Goal: Find specific page/section: Find specific page/section

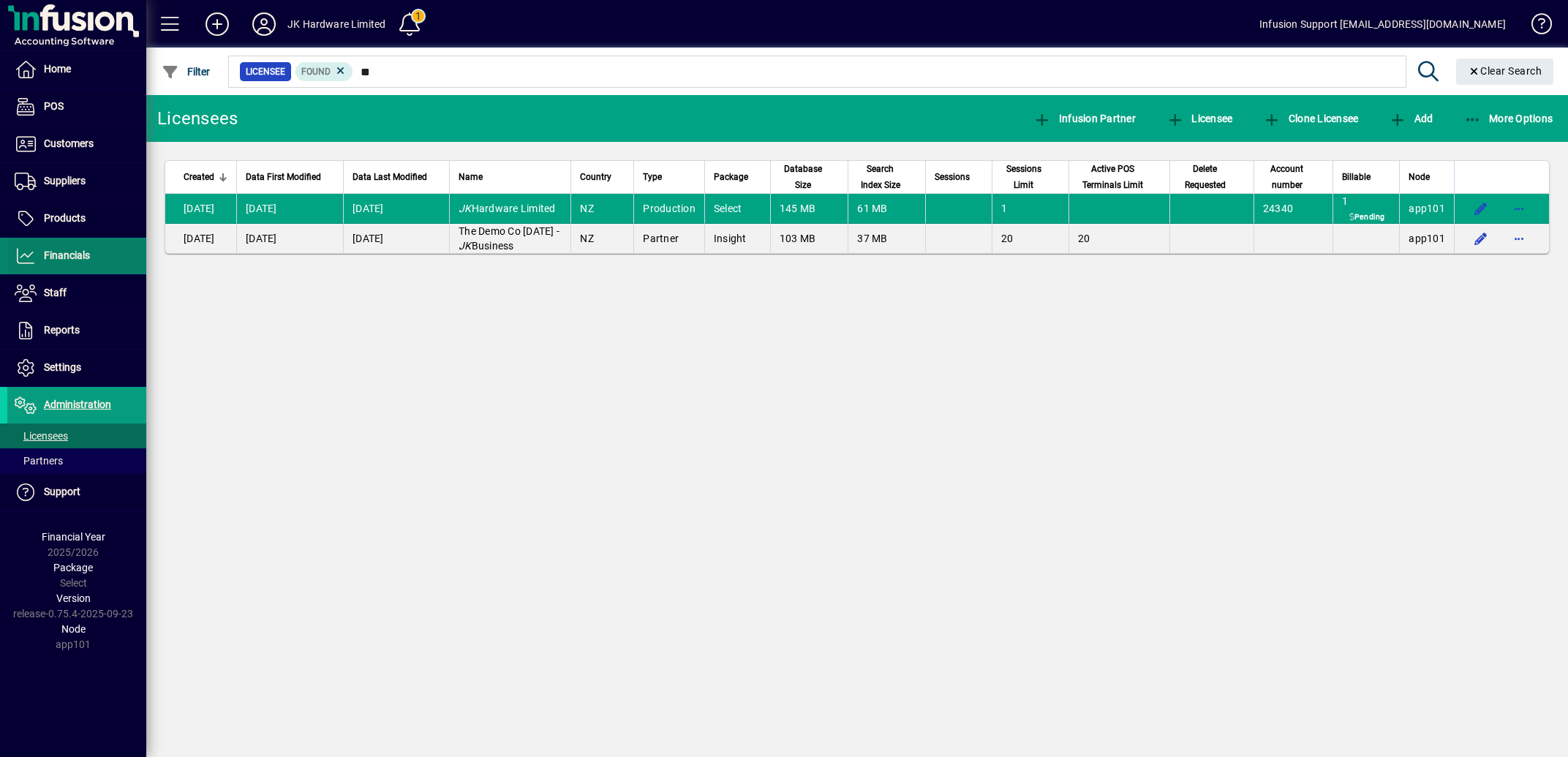
click at [86, 252] on span "Financials" at bounding box center [67, 255] width 46 height 12
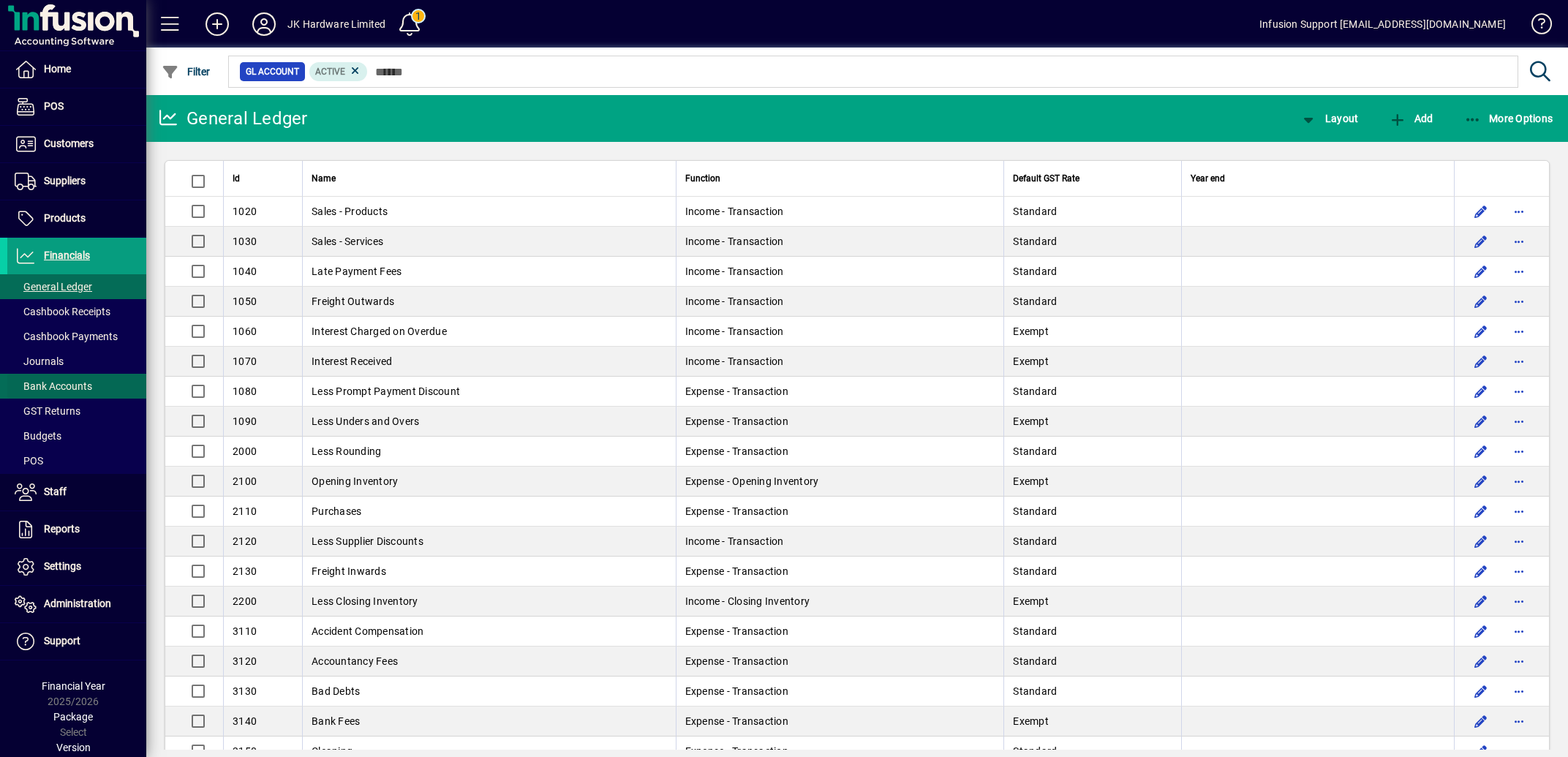
click at [71, 390] on span "Bank Accounts" at bounding box center [54, 386] width 77 height 12
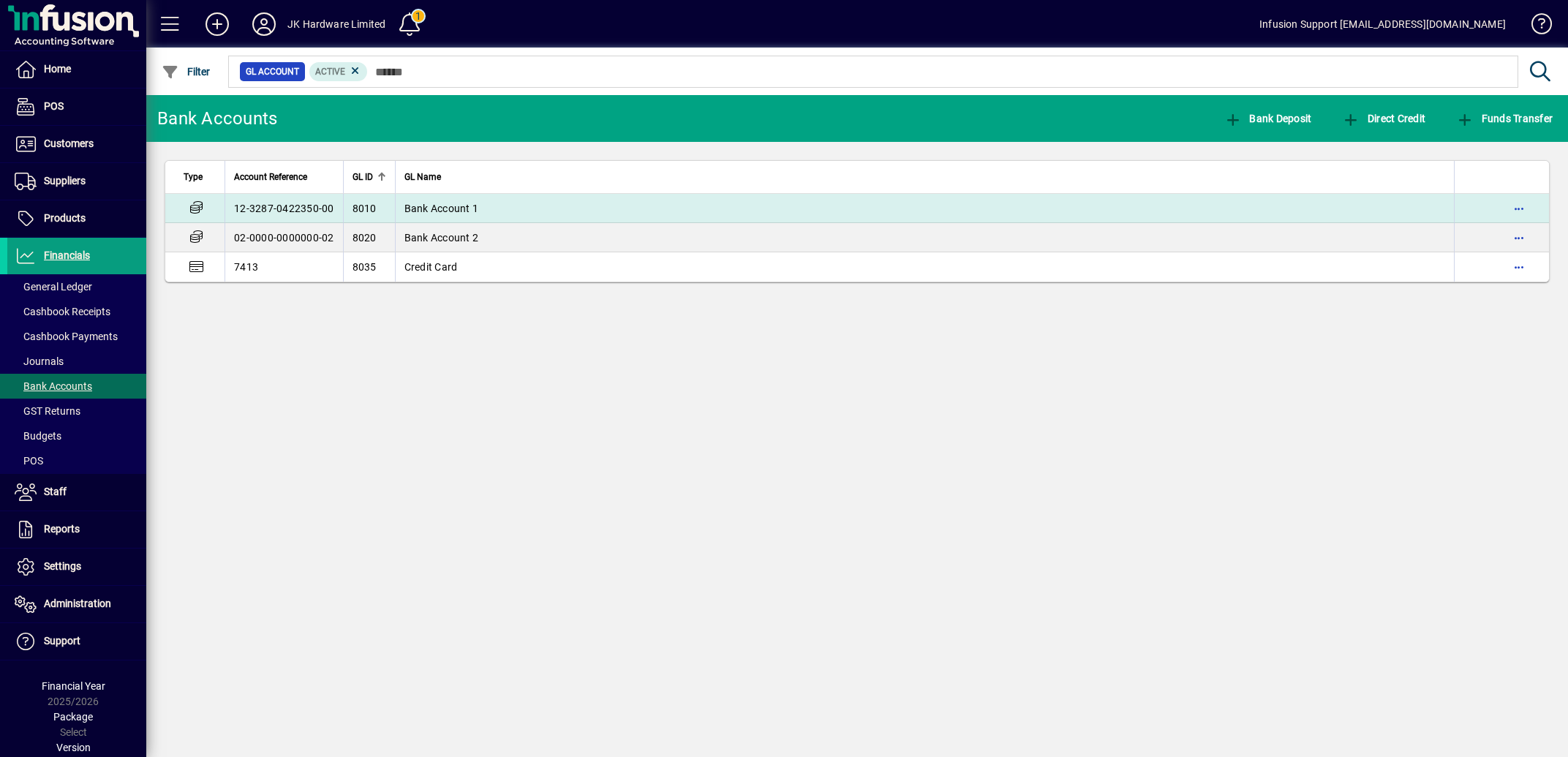
click at [463, 210] on span "Bank Account 1" at bounding box center [441, 208] width 75 height 12
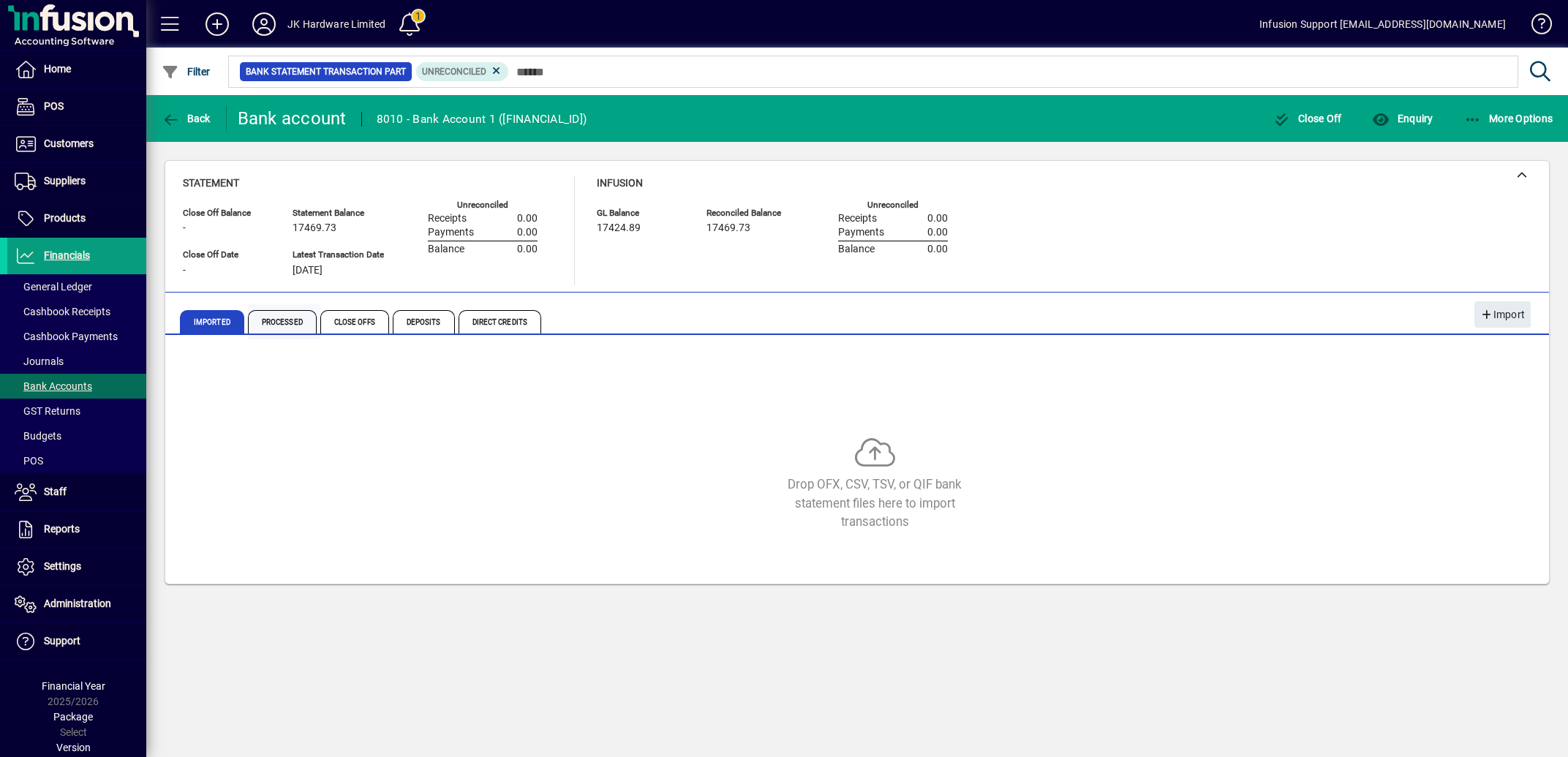
click at [289, 319] on span "Processed" at bounding box center [281, 322] width 69 height 24
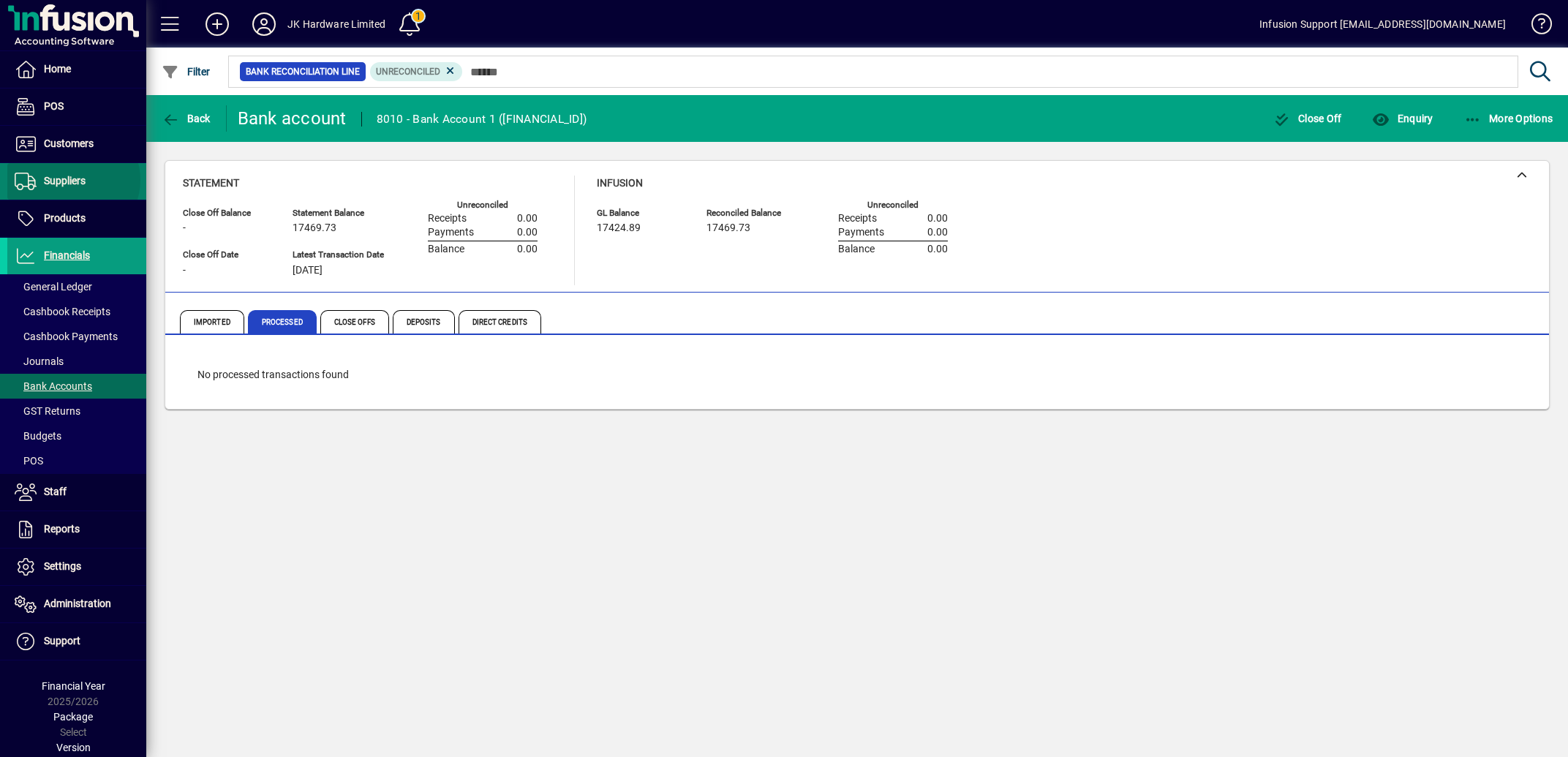
click at [73, 180] on span "Suppliers" at bounding box center [65, 181] width 42 height 12
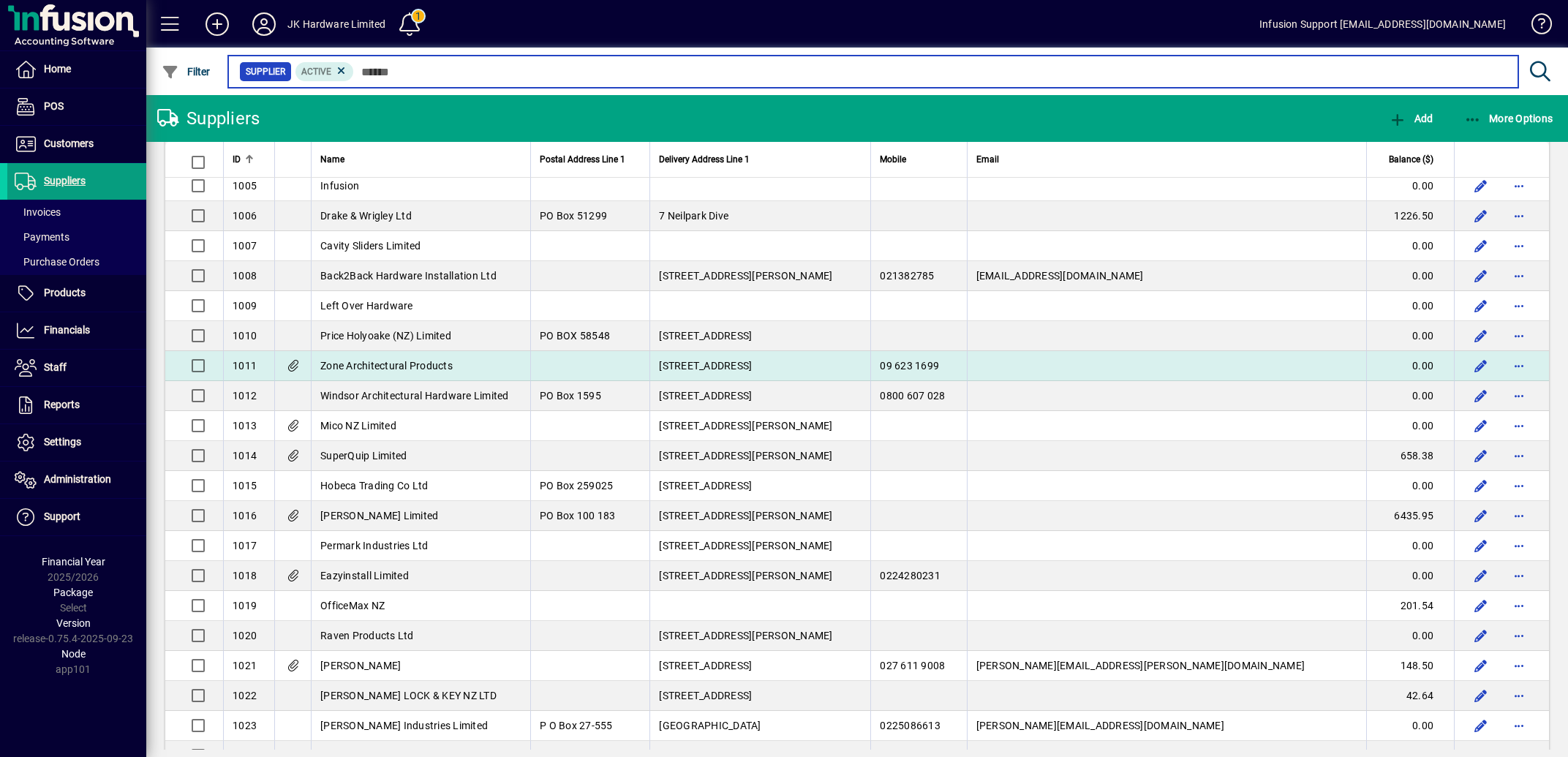
scroll to position [147, 0]
